Goal: Transaction & Acquisition: Book appointment/travel/reservation

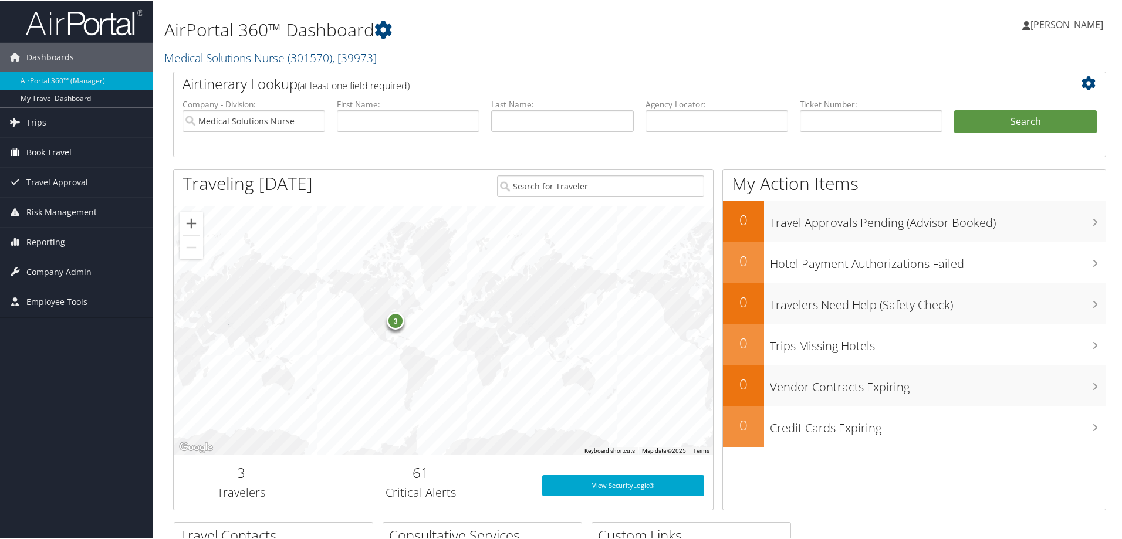
click at [62, 150] on span "Book Travel" at bounding box center [48, 151] width 45 height 29
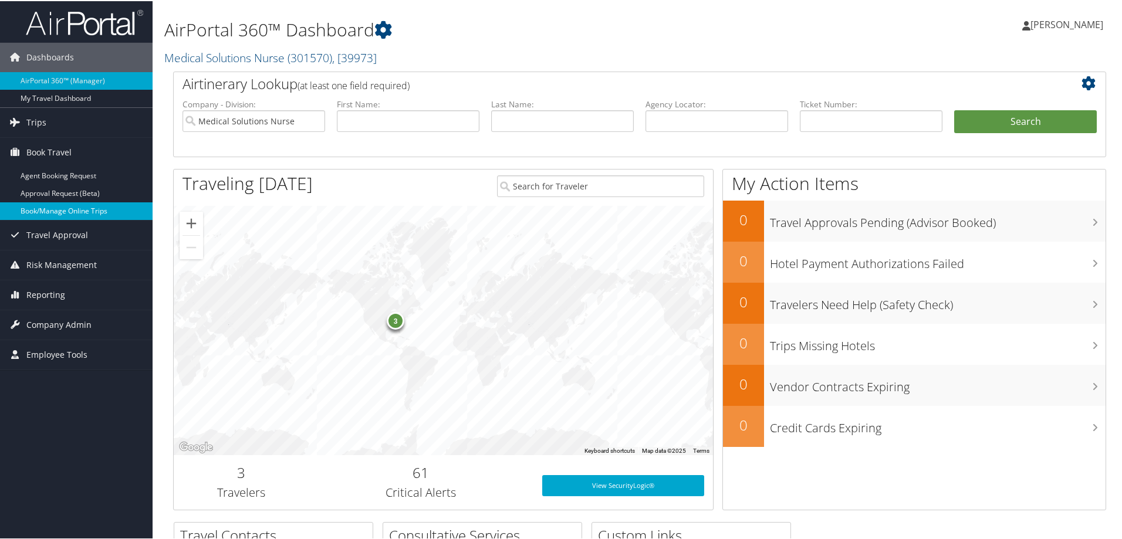
click at [49, 212] on link "Book/Manage Online Trips" at bounding box center [76, 210] width 153 height 18
